Goal: Task Accomplishment & Management: Use online tool/utility

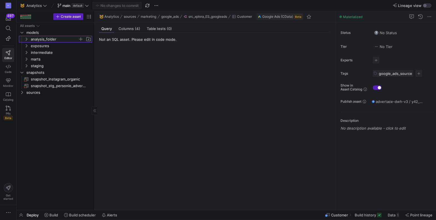
click at [25, 39] on icon "Press SPACE to select this row." at bounding box center [26, 38] width 4 height 3
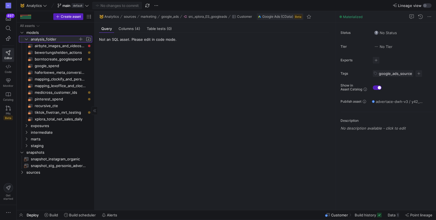
click at [25, 39] on icon at bounding box center [26, 38] width 4 height 3
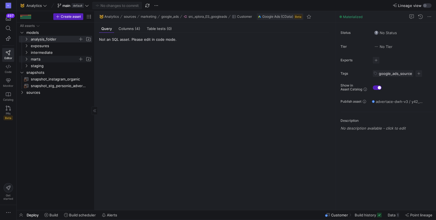
click at [26, 58] on icon "Press SPACE to select this row." at bounding box center [26, 58] width 4 height 3
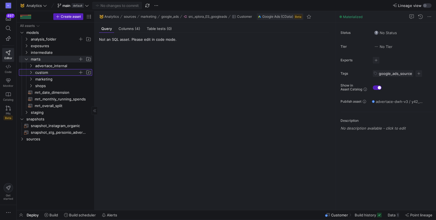
click at [30, 72] on icon "Press SPACE to select this row." at bounding box center [31, 72] width 4 height 3
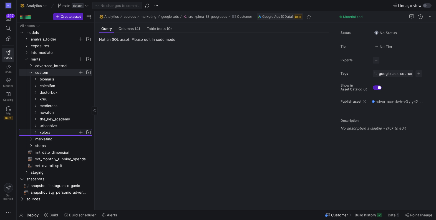
click at [34, 132] on icon "Press SPACE to select this row." at bounding box center [35, 132] width 4 height 3
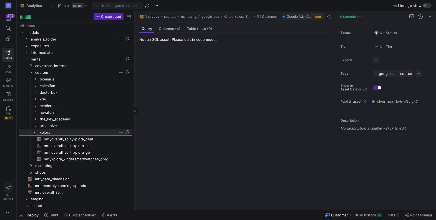
drag, startPoint x: 94, startPoint y: 98, endPoint x: 134, endPoint y: 100, distance: 40.2
click at [134, 100] on div at bounding box center [134, 110] width 0 height 199
click at [71, 159] on span "mrt_xplora_kindersmartwatches_only​​​​​​​​​​" at bounding box center [85, 159] width 82 height 6
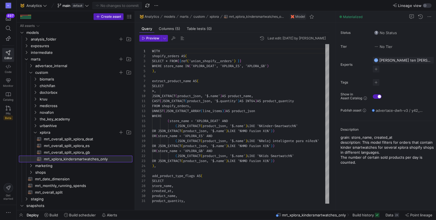
scroll to position [50, 0]
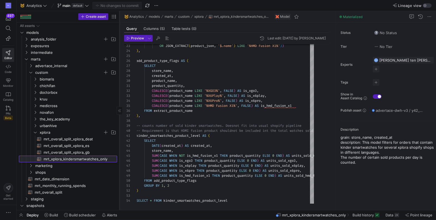
drag, startPoint x: 135, startPoint y: 103, endPoint x: 119, endPoint y: 107, distance: 15.8
click at [119, 107] on div at bounding box center [119, 110] width 0 height 199
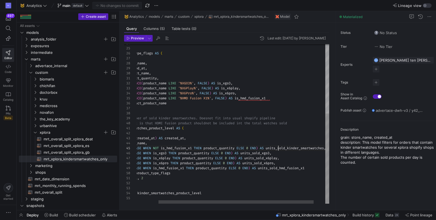
scroll to position [20, 168]
click at [277, 147] on div ") , add_product_type_flags AS ( SELECT store_name , created_at , product_name ,…" at bounding box center [226, 63] width 233 height 282
type textarea "product_quantity, COALESCE(product_name LIKE '%XGO3%', FALSE) AS is_xgo3, COALE…"
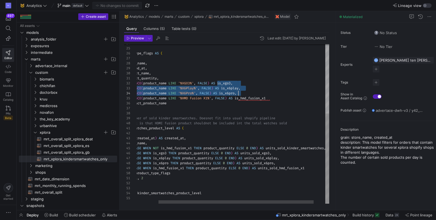
scroll to position [5, 130]
drag, startPoint x: 220, startPoint y: 83, endPoint x: 239, endPoint y: 91, distance: 20.6
click at [239, 91] on div ") , add_product_type_flags AS ( SELECT store_name , created_at , product_name ,…" at bounding box center [226, 63] width 233 height 282
click at [253, 108] on div ") , add_product_type_flags AS ( SELECT store_name , created_at , product_name ,…" at bounding box center [226, 63] width 233 height 282
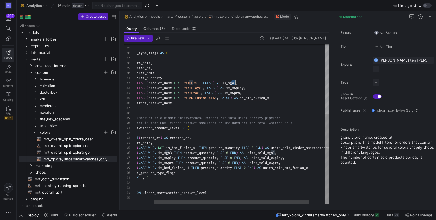
scroll to position [5, 123]
drag, startPoint x: 231, startPoint y: 83, endPoint x: 239, endPoint y: 82, distance: 7.8
click at [239, 82] on div ") , add_product_type_flags AS ( SELECT store_name , created_at , product_name ,…" at bounding box center [231, 62] width 233 height 282
drag, startPoint x: 235, startPoint y: 88, endPoint x: 247, endPoint y: 87, distance: 11.9
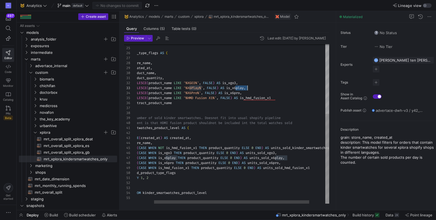
click at [247, 87] on div ") , add_product_type_flags AS ( SELECT store_name , created_at , product_name ,…" at bounding box center [231, 62] width 233 height 282
drag, startPoint x: 234, startPoint y: 92, endPoint x: 243, endPoint y: 92, distance: 8.6
click at [243, 92] on div ") , add_product_type_flags AS ( SELECT store_name , created_at , product_name ,…" at bounding box center [231, 62] width 233 height 282
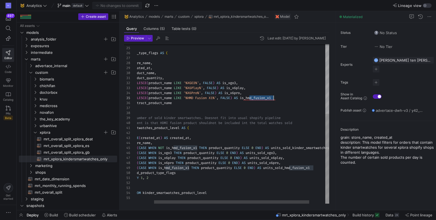
drag, startPoint x: 249, startPoint y: 98, endPoint x: 274, endPoint y: 97, distance: 24.7
click at [274, 97] on div ") , add_product_type_flags AS ( SELECT store_name , created_at , product_name ,…" at bounding box center [231, 62] width 233 height 282
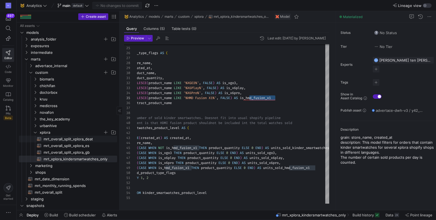
scroll to position [19, 0]
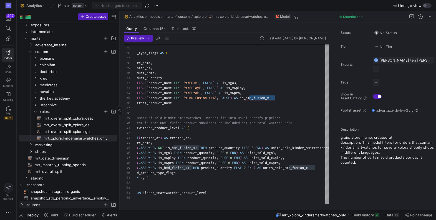
click at [20, 205] on icon "Press SPACE to select this row." at bounding box center [22, 204] width 4 height 3
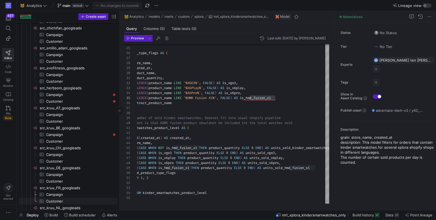
scroll to position [248, 0]
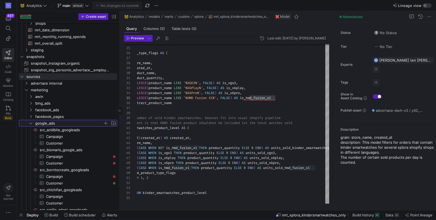
click at [30, 122] on icon "Press SPACE to select this row." at bounding box center [31, 122] width 4 height 3
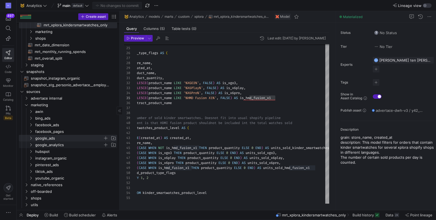
click at [31, 144] on icon "Press SPACE to select this row." at bounding box center [31, 144] width 4 height 3
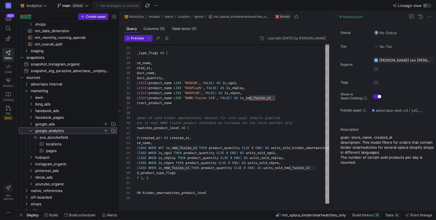
click at [30, 129] on icon at bounding box center [31, 130] width 4 height 3
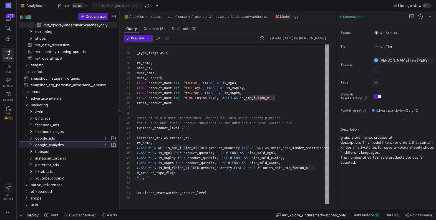
click at [31, 144] on icon at bounding box center [30, 144] width 1 height 3
click at [31, 144] on icon at bounding box center [31, 144] width 4 height 3
click at [31, 138] on icon "Press SPACE to select this row." at bounding box center [31, 137] width 4 height 3
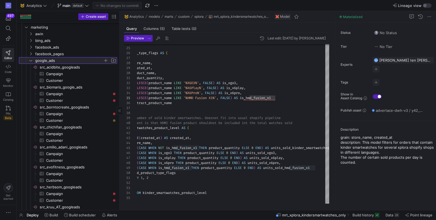
click at [31, 60] on icon at bounding box center [31, 60] width 4 height 3
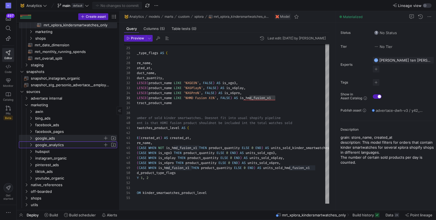
click at [31, 147] on y42-icon "Press SPACE to select this row." at bounding box center [31, 144] width 4 height 4
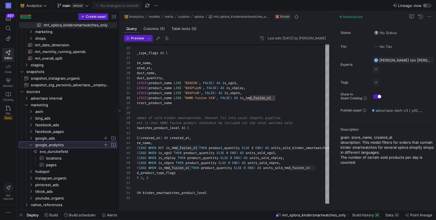
click at [31, 144] on icon at bounding box center [31, 144] width 4 height 3
click at [31, 139] on icon "Press SPACE to select this row." at bounding box center [31, 137] width 4 height 3
